Goal: Task Accomplishment & Management: Use online tool/utility

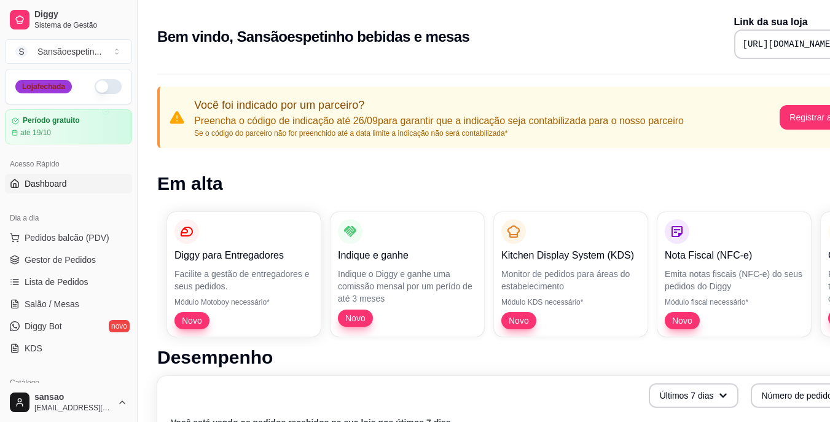
click at [27, 85] on div "Loja fechada" at bounding box center [43, 87] width 57 height 14
click at [104, 92] on button "button" at bounding box center [108, 86] width 27 height 15
click at [81, 239] on span "Pedidos balcão (PDV)" at bounding box center [67, 238] width 85 height 12
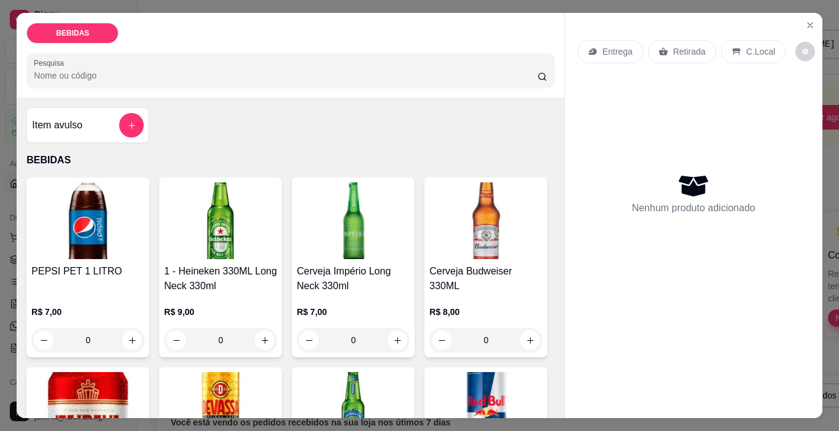
click at [355, 217] on img at bounding box center [353, 220] width 113 height 77
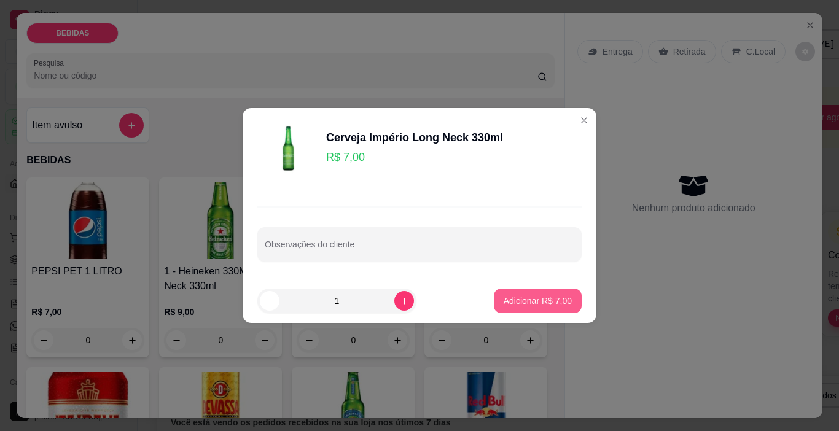
click at [534, 302] on p "Adicionar R$ 7,00" at bounding box center [538, 301] width 68 height 12
type input "1"
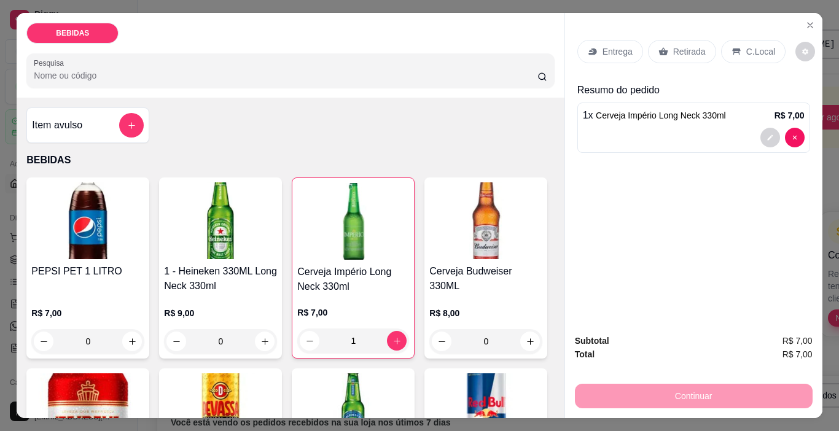
click at [693, 49] on p "Retirada" at bounding box center [689, 51] width 33 height 12
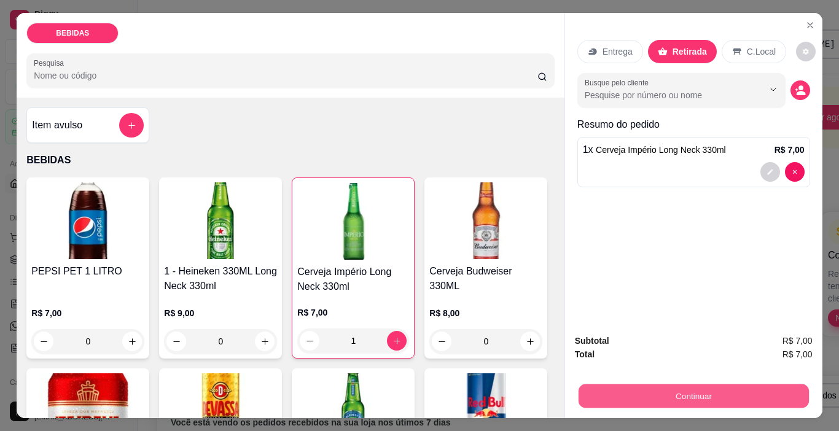
click at [723, 389] on button "Continuar" at bounding box center [693, 396] width 230 height 24
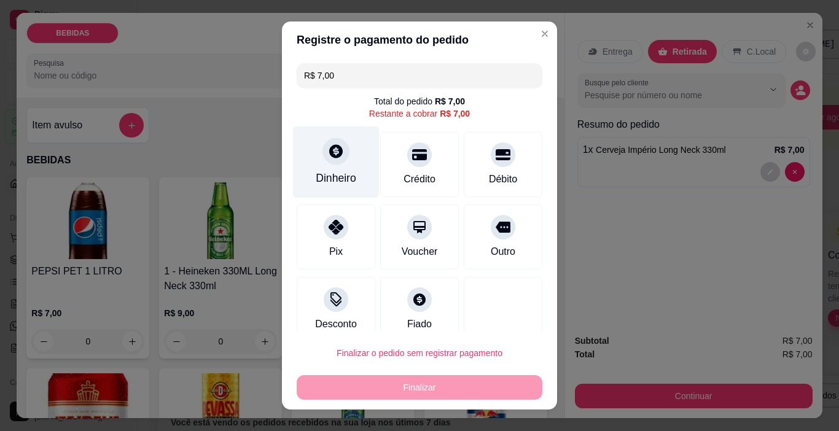
click at [347, 157] on div "Dinheiro" at bounding box center [336, 163] width 87 height 72
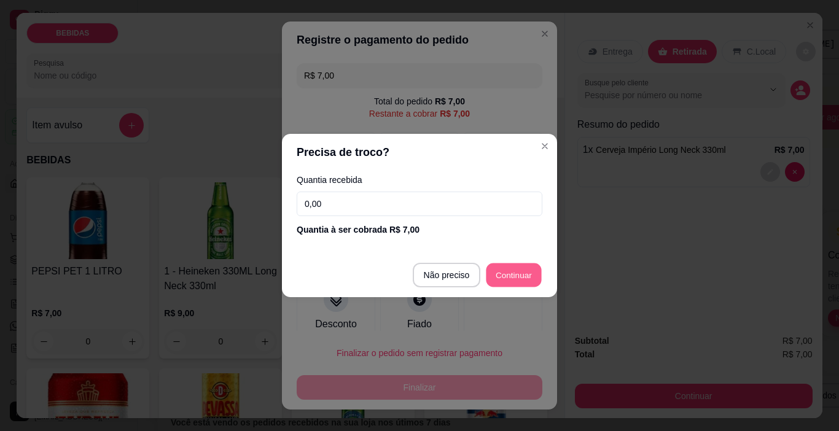
type input "R$ 0,00"
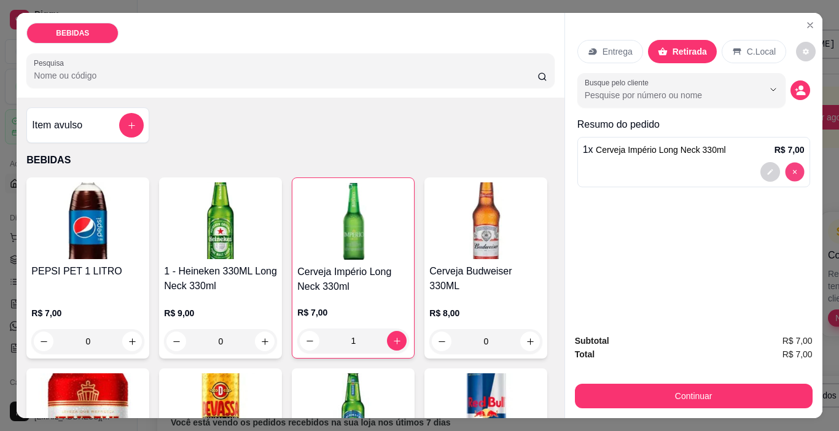
type input "0"
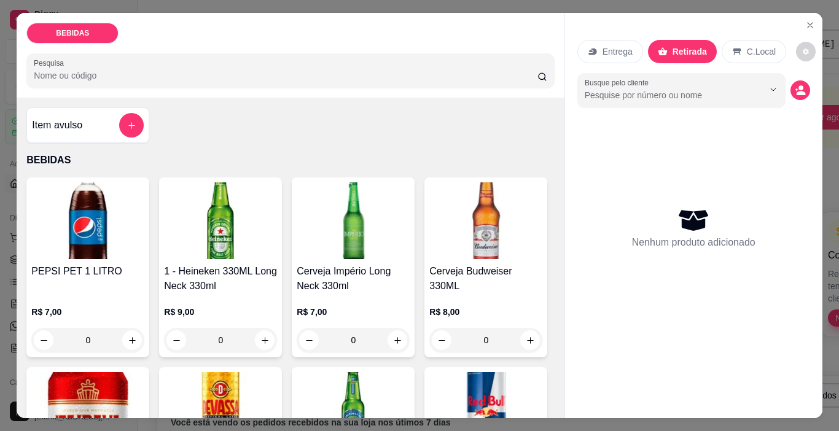
click at [127, 228] on img at bounding box center [87, 220] width 113 height 77
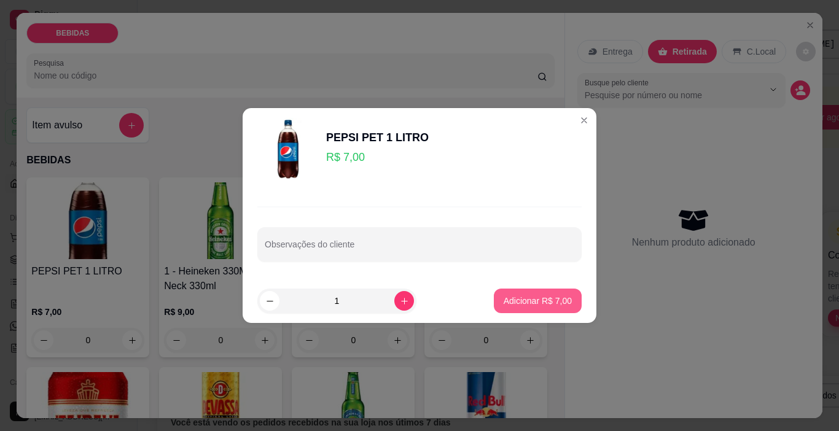
click at [521, 298] on p "Adicionar R$ 7,00" at bounding box center [538, 301] width 68 height 12
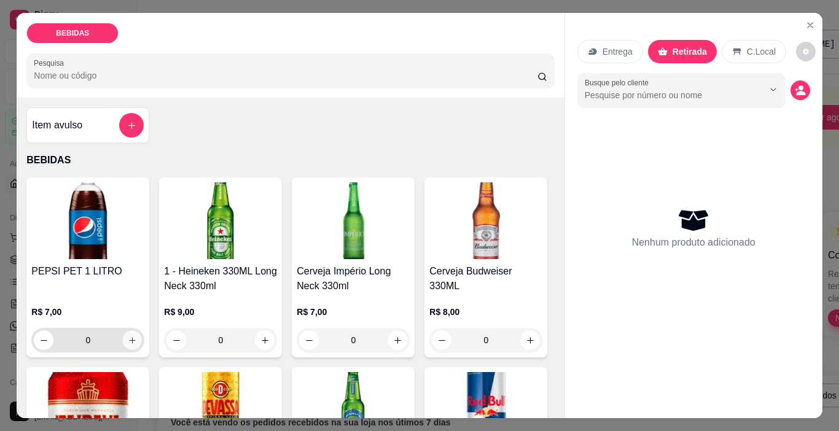
click at [123, 342] on button "increase-product-quantity" at bounding box center [132, 340] width 19 height 19
type input "1"
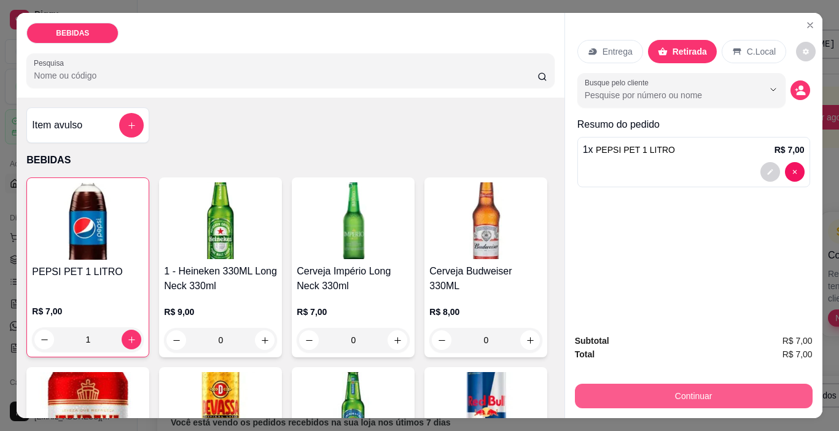
click at [685, 384] on button "Continuar" at bounding box center [694, 396] width 238 height 25
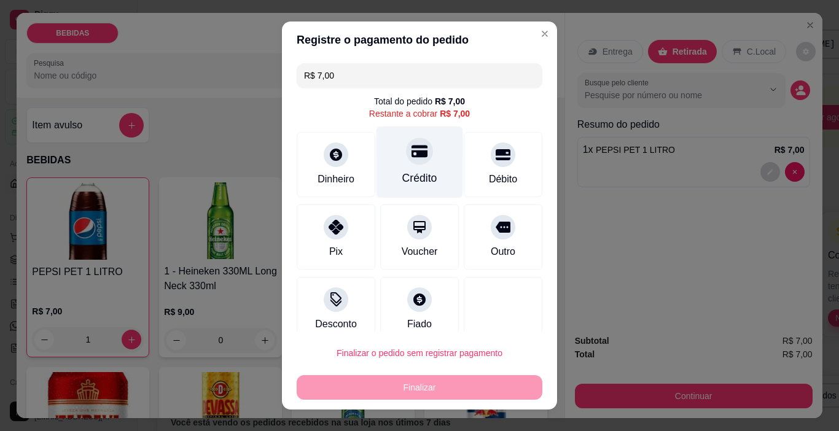
click at [406, 151] on div at bounding box center [419, 151] width 27 height 27
type input "R$ 0,00"
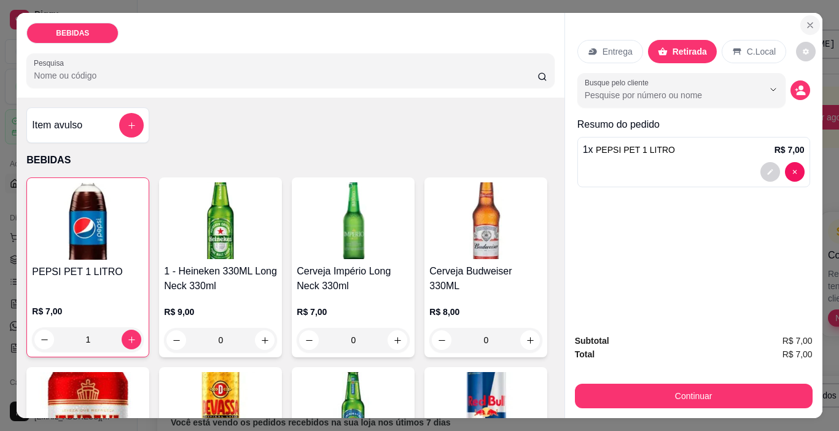
click at [805, 23] on icon "Close" at bounding box center [810, 25] width 10 height 10
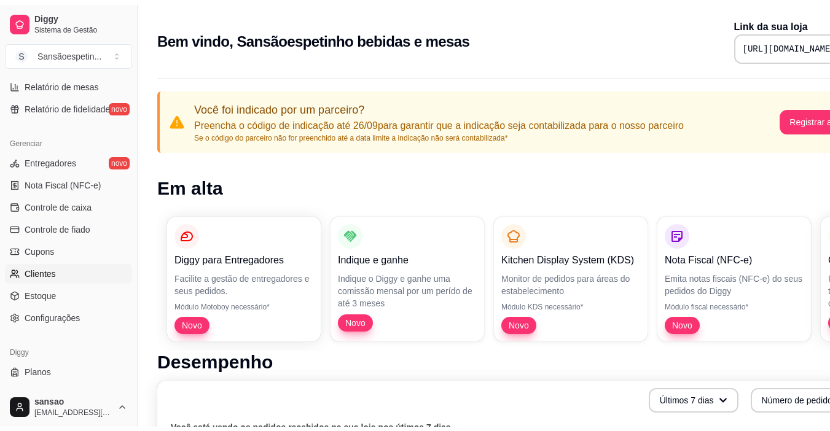
scroll to position [453, 0]
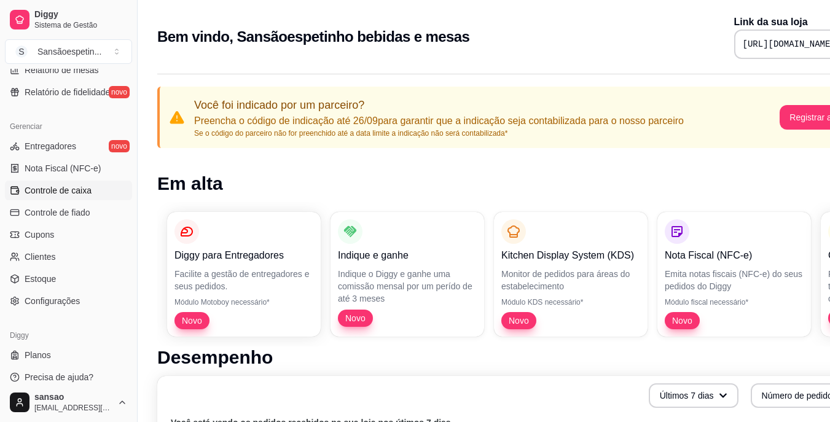
click at [84, 193] on span "Controle de caixa" at bounding box center [58, 190] width 67 height 12
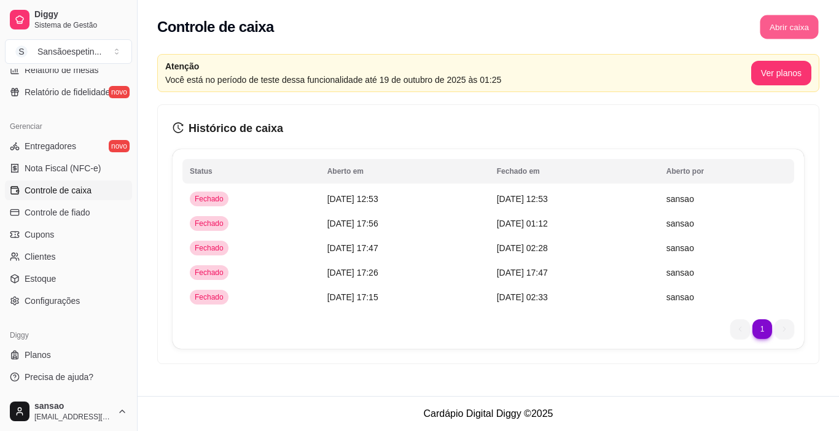
click at [776, 20] on button "Abrir caixa" at bounding box center [789, 27] width 58 height 24
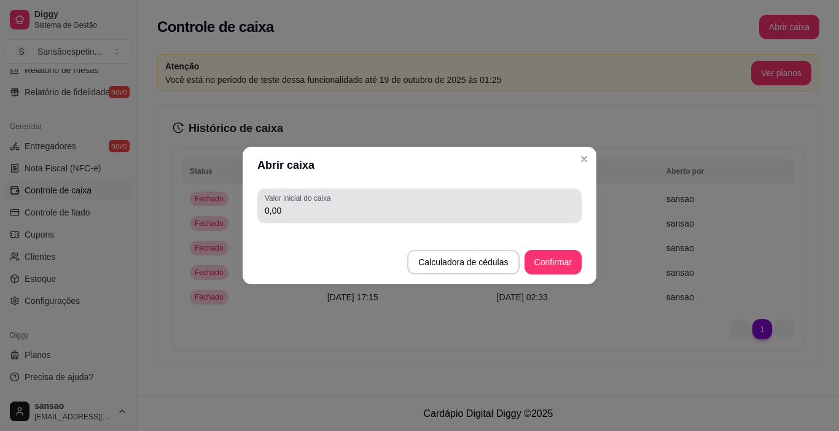
click at [442, 202] on div "0,00" at bounding box center [420, 205] width 310 height 25
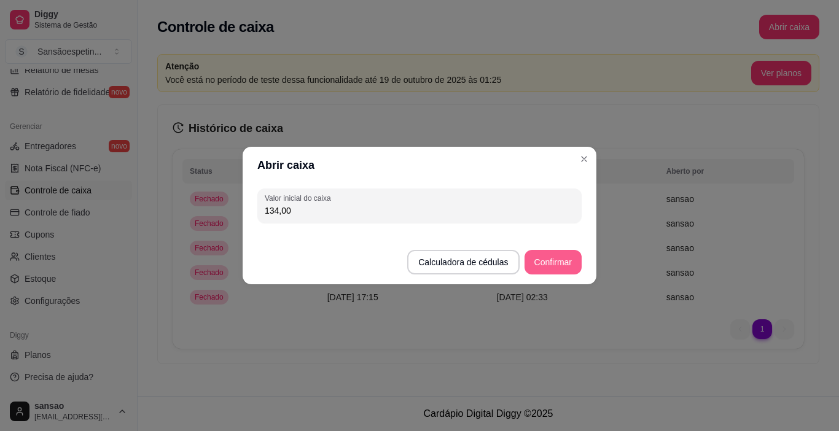
type input "134,00"
click at [551, 260] on button "Confirmar" at bounding box center [553, 263] width 56 height 24
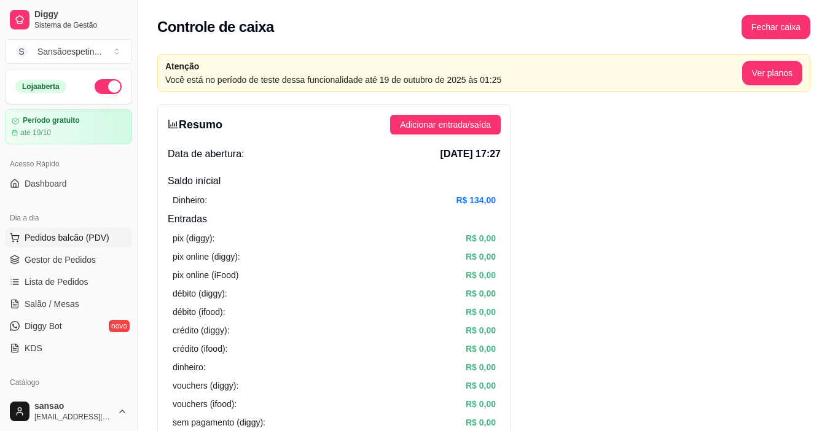
click at [53, 235] on span "Pedidos balcão (PDV)" at bounding box center [67, 238] width 85 height 12
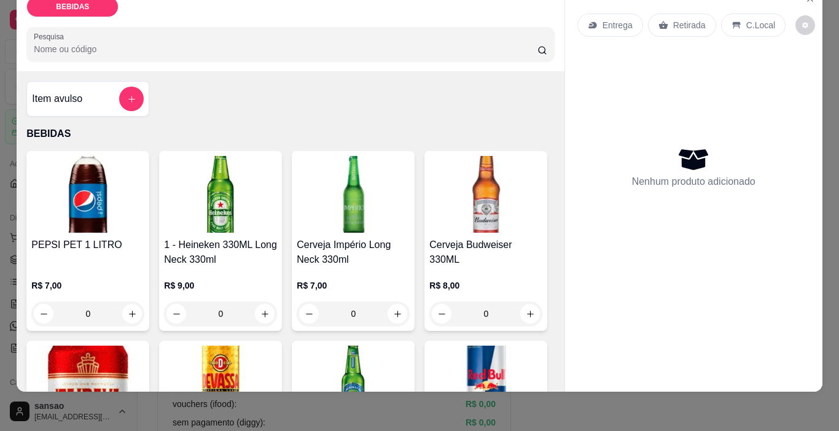
drag, startPoint x: 196, startPoint y: 184, endPoint x: 154, endPoint y: 182, distance: 41.8
